Goal: Navigation & Orientation: Find specific page/section

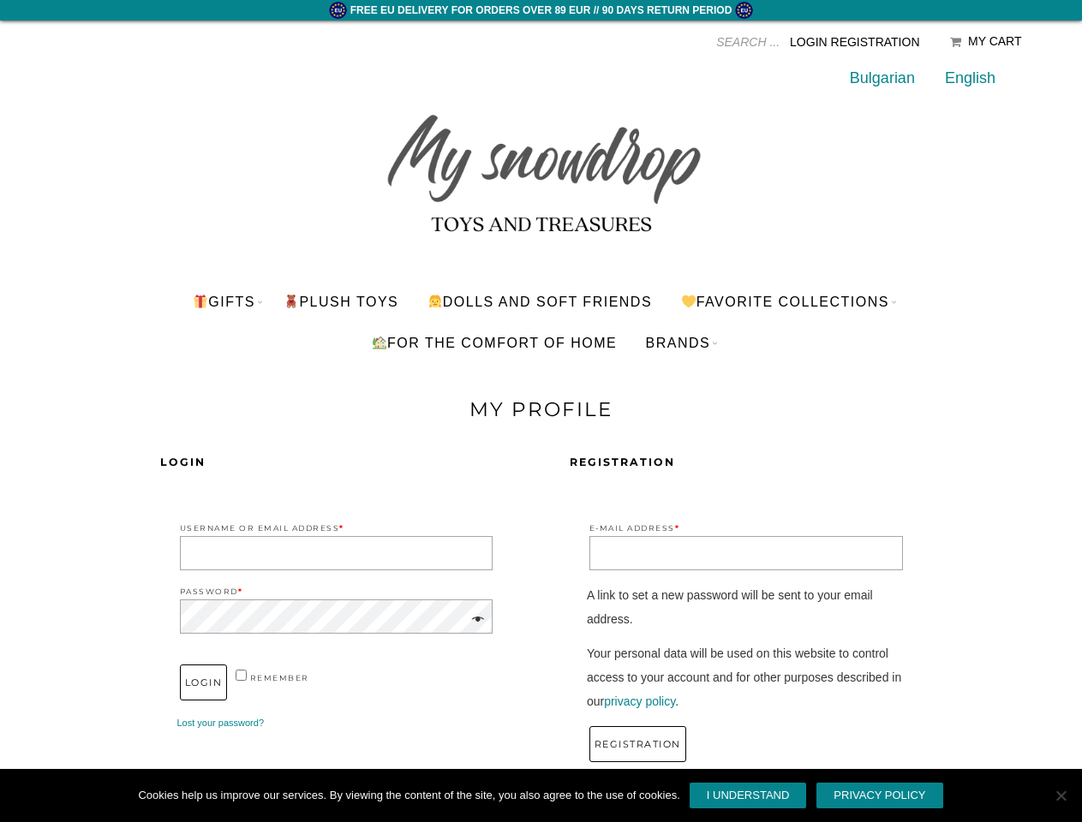
click at [541, 425] on div "Login Username or Email Address * Password * remember Login Lost your password?…" at bounding box center [542, 613] width 994 height 385
click at [660, 42] on input "Products search" at bounding box center [630, 42] width 300 height 26
click at [792, 302] on link "Favorite Collections" at bounding box center [784, 301] width 235 height 41
click at [681, 343] on link "BRANDS" at bounding box center [678, 342] width 91 height 41
click at [475, 620] on span at bounding box center [475, 620] width 20 height 24
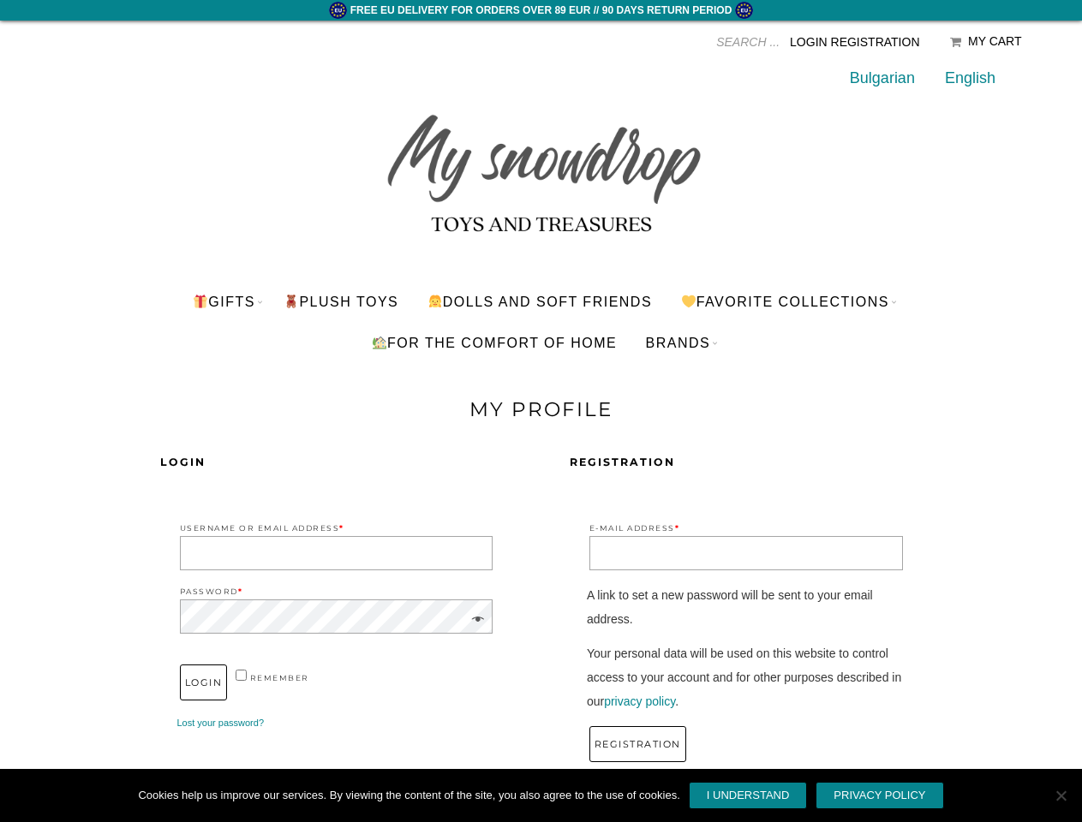
click at [748, 796] on link "I understand" at bounding box center [748, 795] width 119 height 27
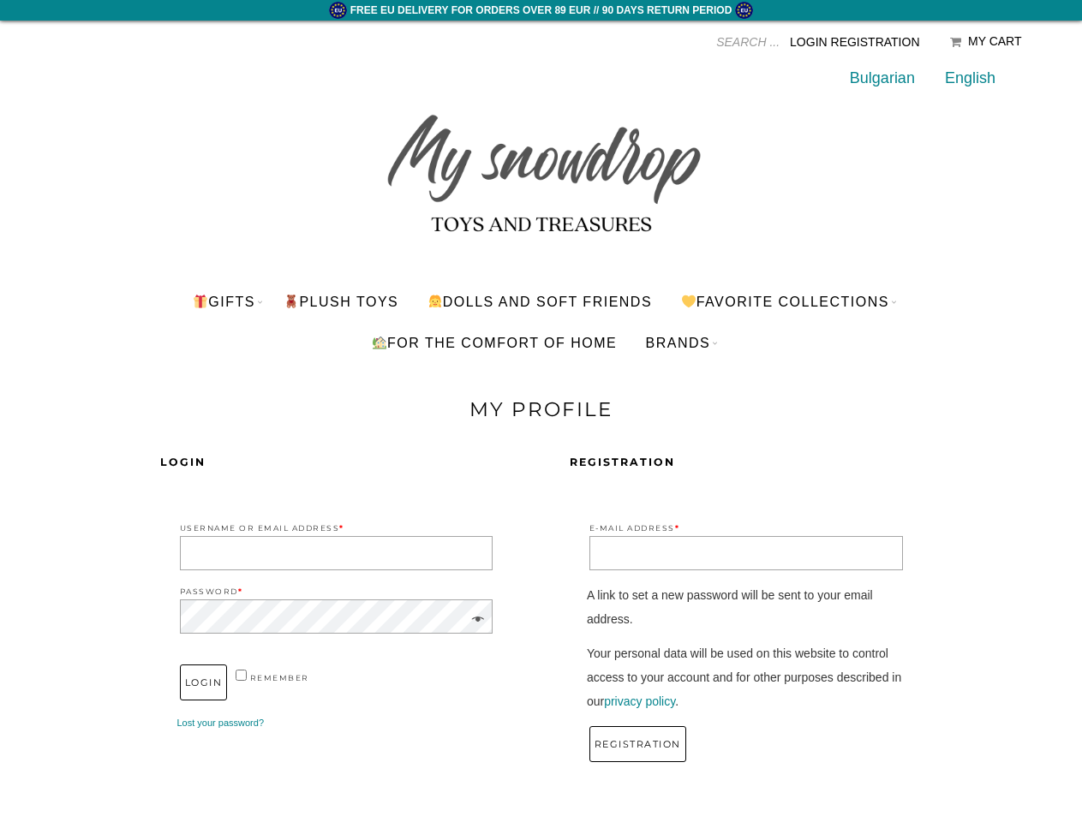
click at [1060, 796] on span "Cookie Notice" at bounding box center [1060, 795] width 17 height 17
